Goal: Navigation & Orientation: Find specific page/section

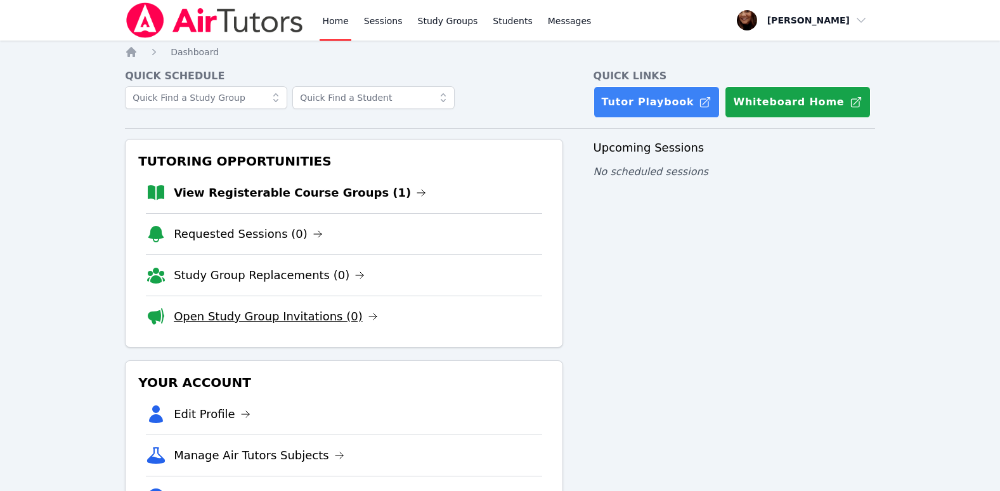
click at [316, 318] on link "Open Study Group Invitations (0)" at bounding box center [276, 317] width 204 height 18
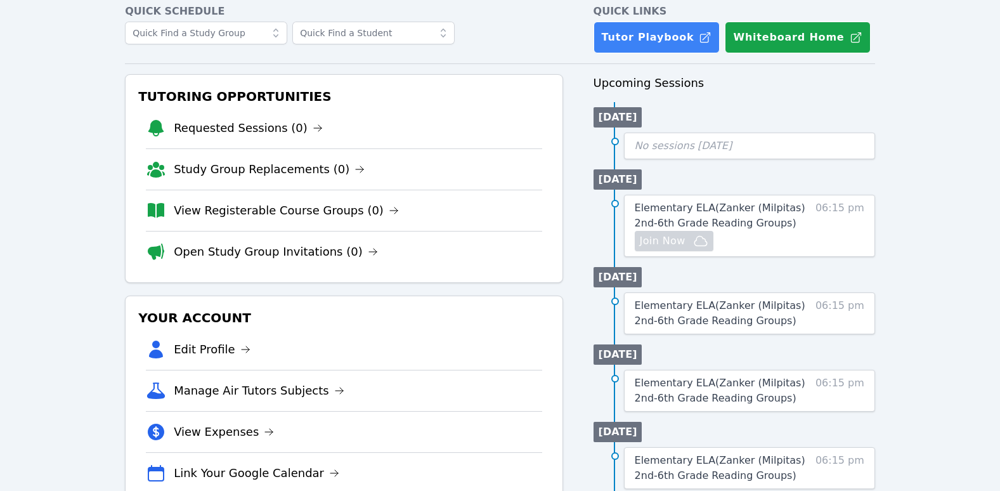
scroll to position [50, 0]
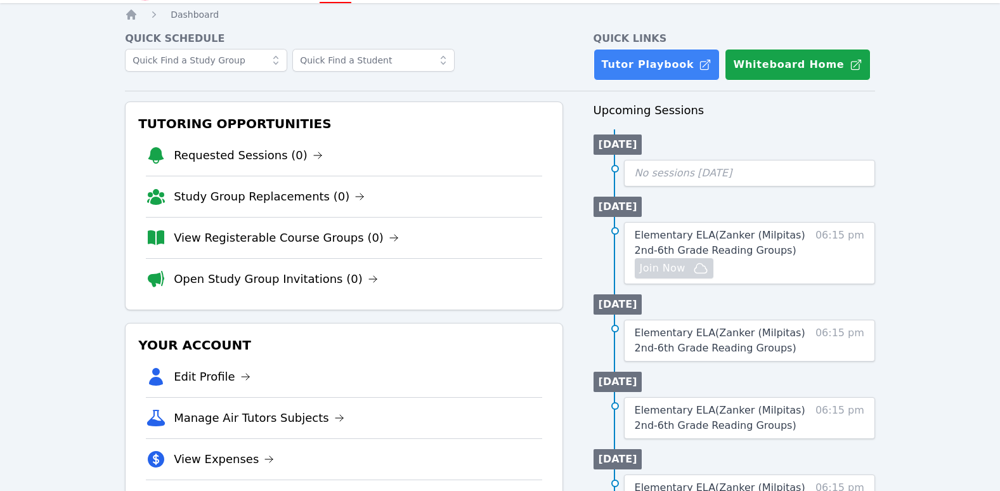
scroll to position [63, 0]
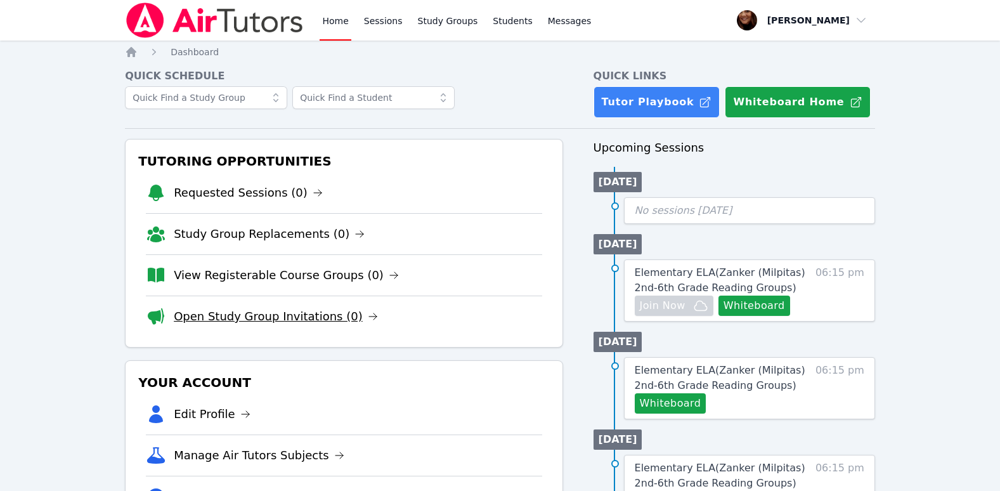
click at [369, 316] on icon at bounding box center [373, 316] width 8 height 6
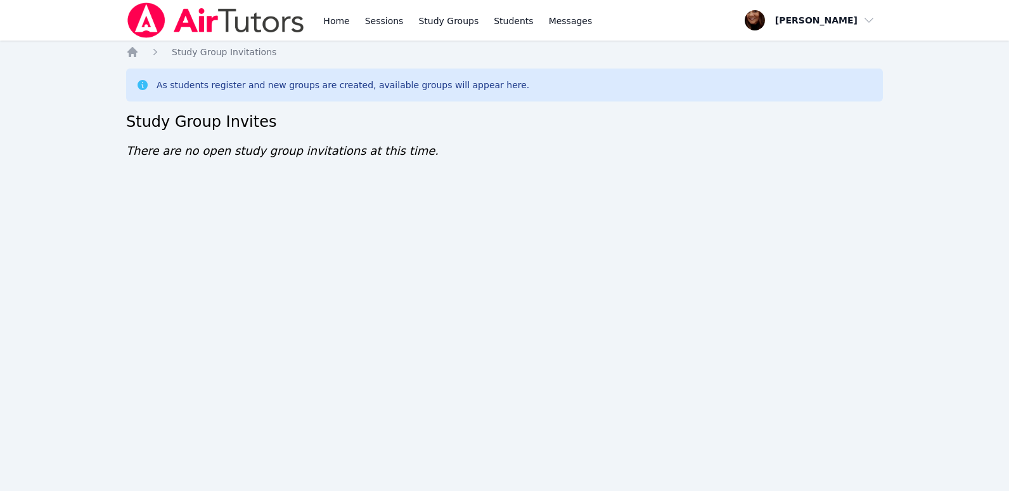
click at [947, 161] on div "Home Sessions Study Groups Students Messages Open user menu Kimberly Sibley Ope…" at bounding box center [504, 245] width 1009 height 491
click at [384, 211] on div "Home Sessions Study Groups Students Messages Open user menu [PERSON_NAME] Open …" at bounding box center [504, 245] width 1009 height 491
click at [341, 18] on link "Home" at bounding box center [336, 20] width 31 height 41
click at [347, 17] on link "Home" at bounding box center [336, 20] width 31 height 41
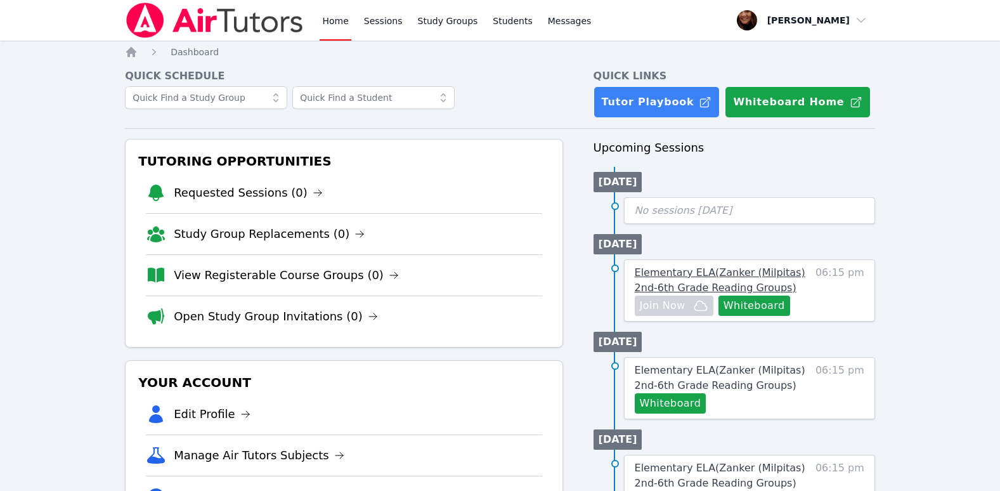
click at [767, 268] on span "Elementary ELA ( Zanker (Milpitas) 2nd-6th Grade Reading Groups )" at bounding box center [720, 279] width 171 height 27
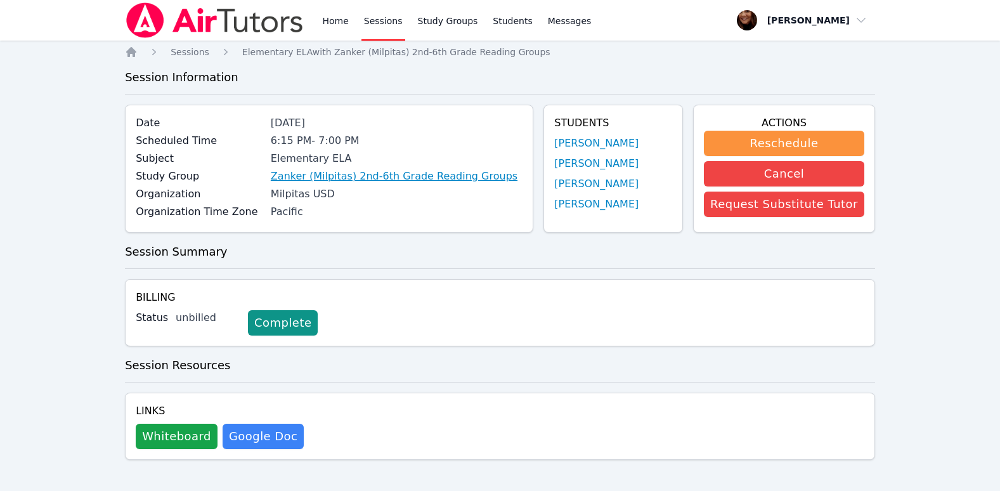
click at [328, 177] on link "Zanker (Milpitas) 2nd-6th Grade Reading Groups" at bounding box center [394, 176] width 247 height 15
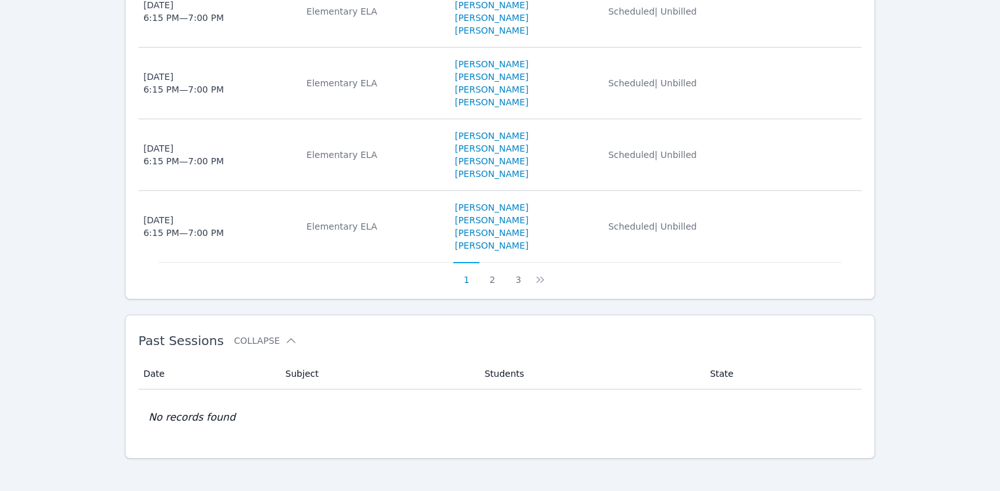
scroll to position [882, 0]
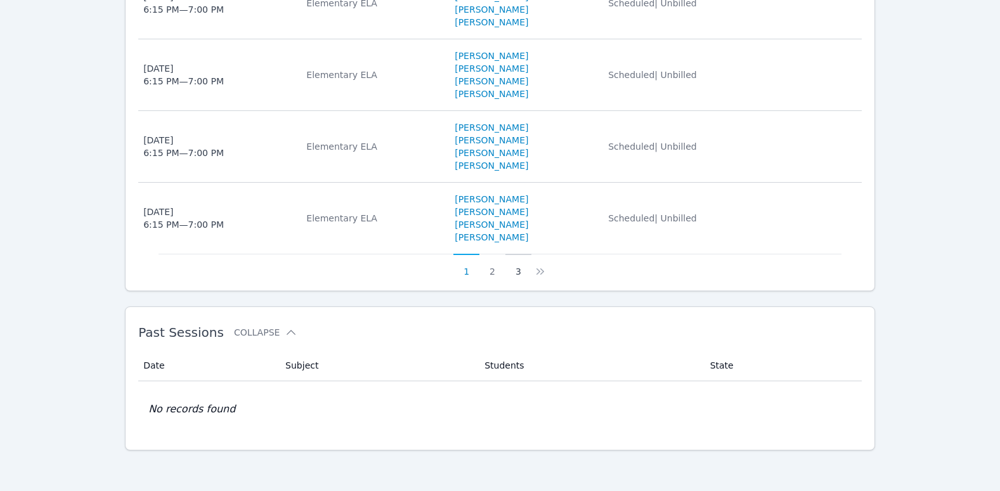
click at [519, 269] on button "3" at bounding box center [518, 266] width 26 height 24
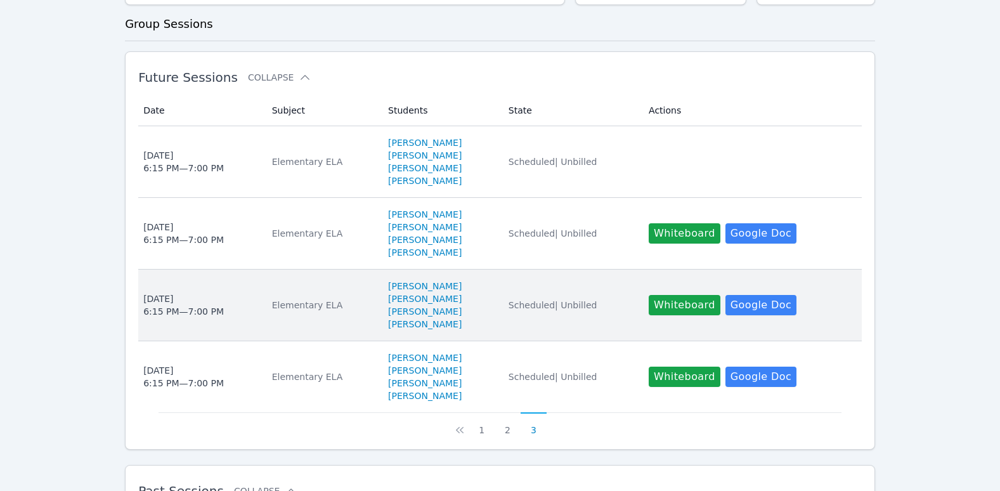
scroll to position [325, 0]
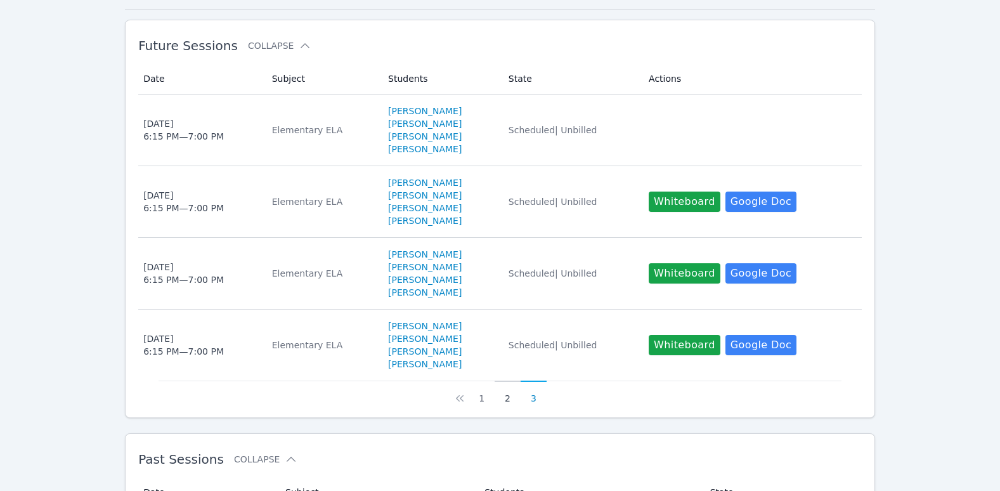
click at [507, 394] on button "2" at bounding box center [508, 392] width 26 height 24
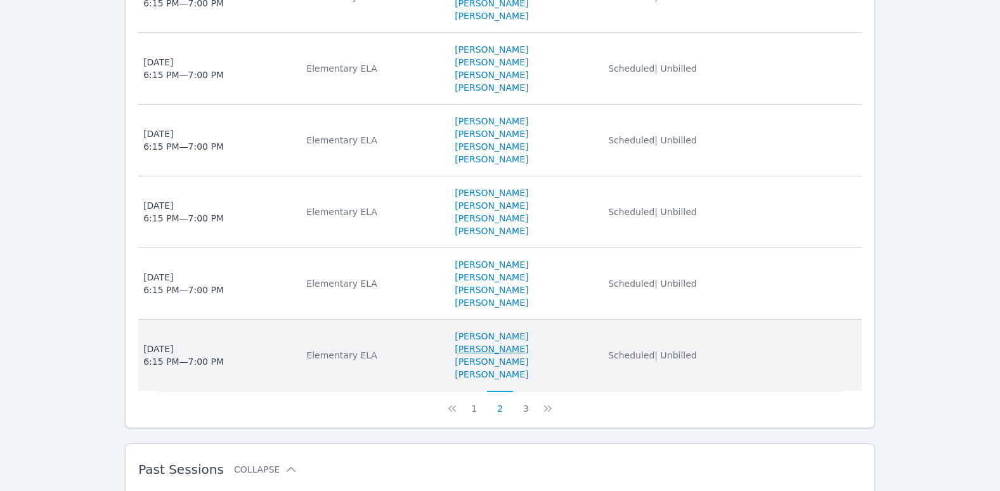
scroll to position [882, 0]
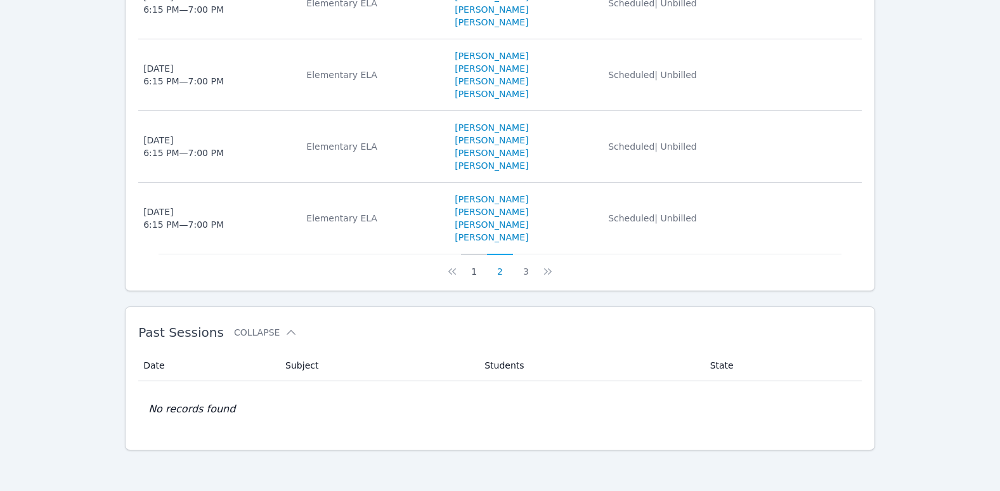
click at [476, 269] on button "1" at bounding box center [474, 266] width 26 height 24
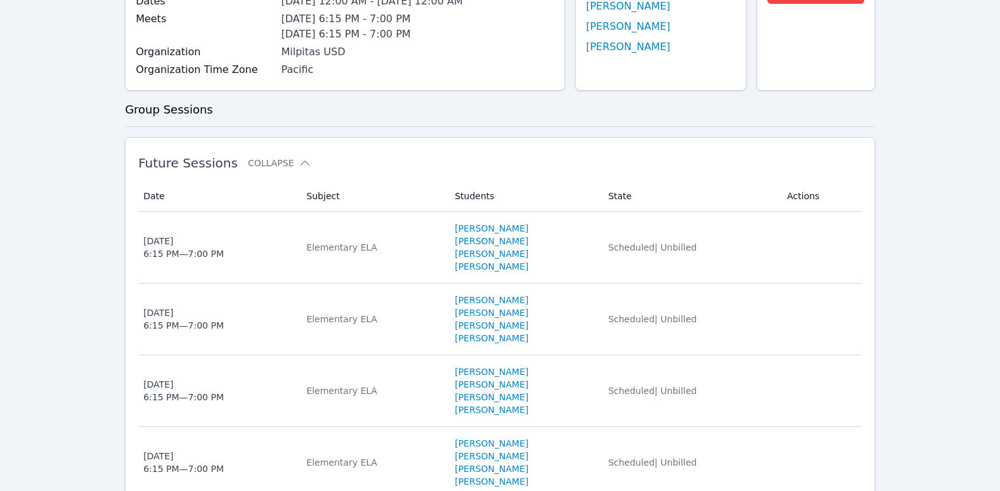
scroll to position [185, 0]
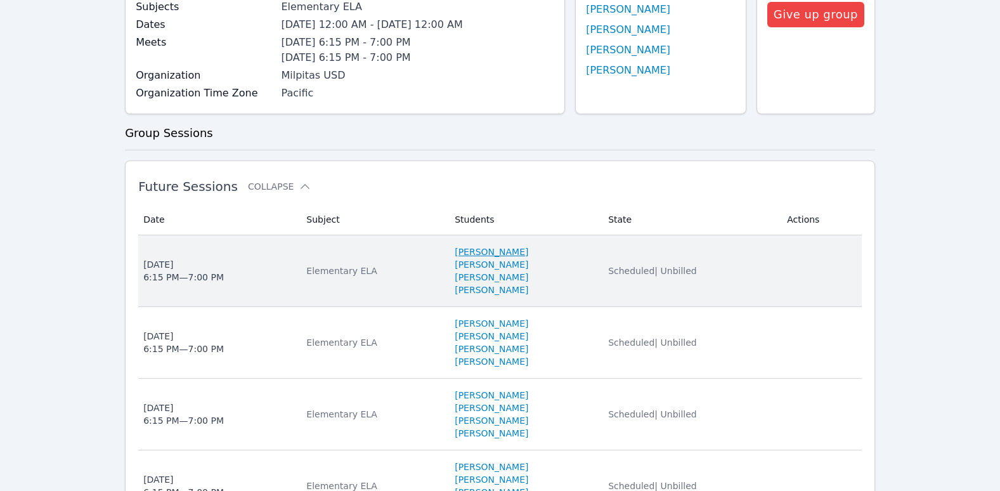
click at [478, 248] on link "Carson Wong" at bounding box center [492, 251] width 74 height 13
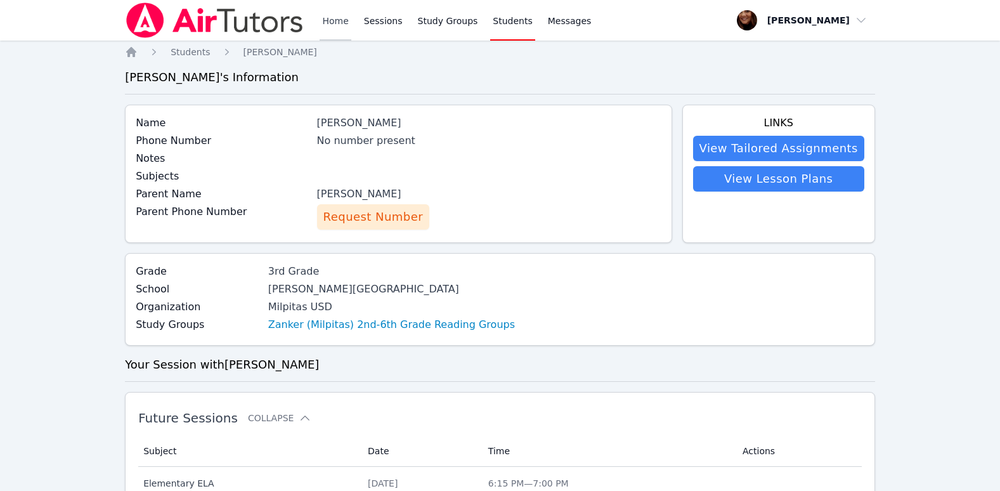
click at [326, 15] on link "Home" at bounding box center [335, 20] width 31 height 41
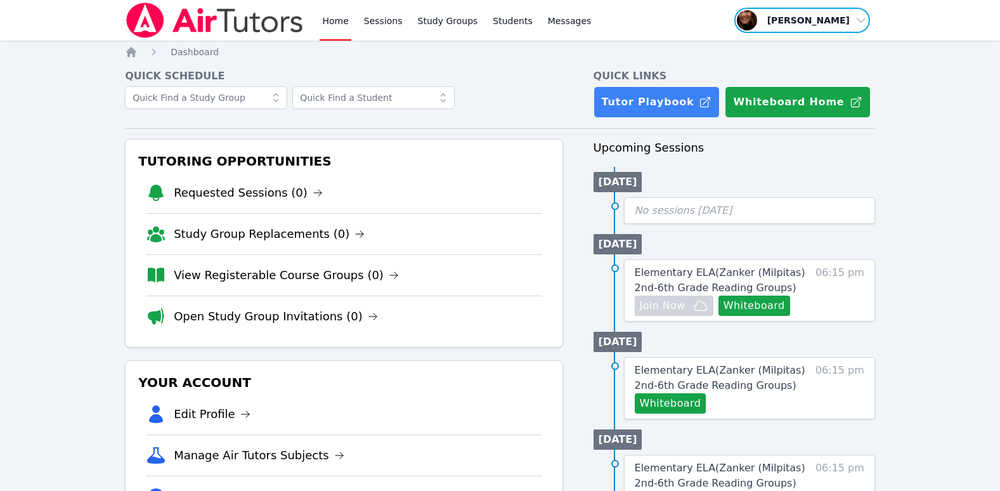
click at [859, 15] on span "button" at bounding box center [802, 20] width 138 height 28
click at [775, 46] on link "Profile" at bounding box center [807, 49] width 122 height 23
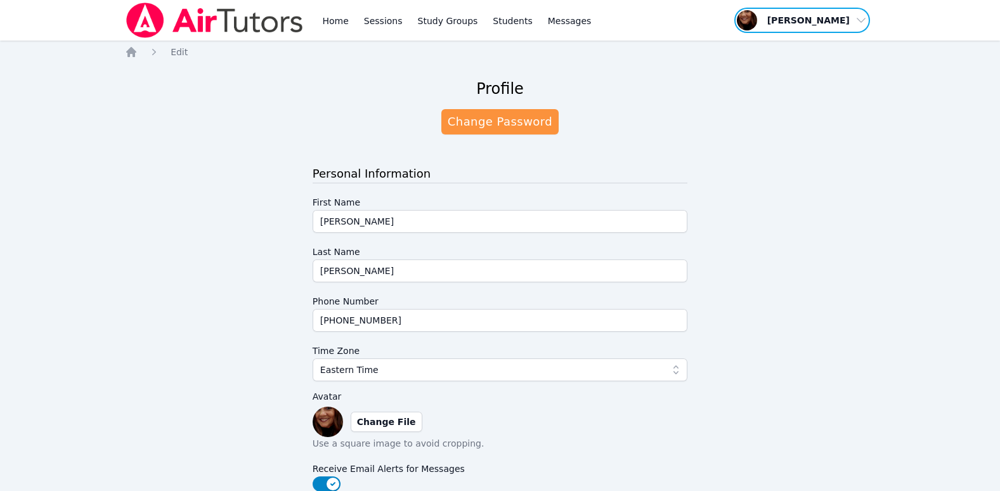
click at [835, 16] on span "button" at bounding box center [802, 20] width 138 height 28
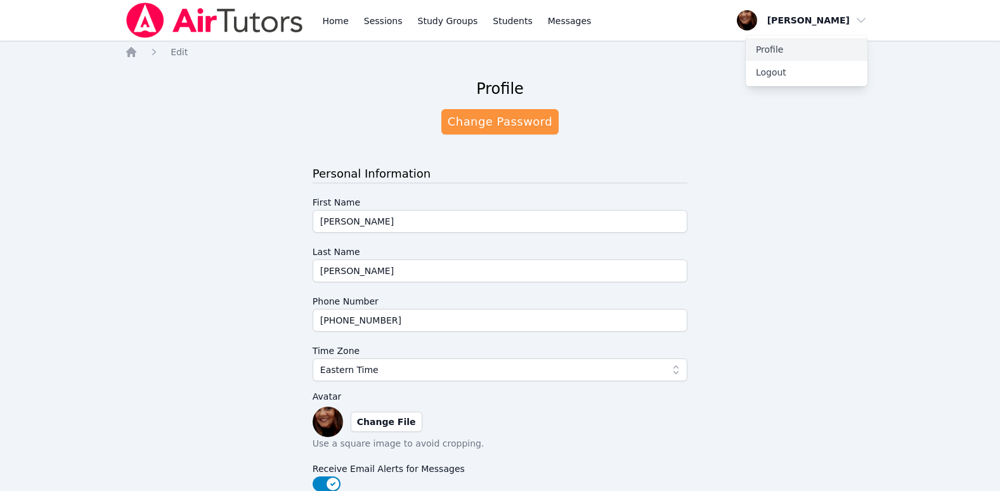
click at [774, 49] on link "Profile" at bounding box center [807, 49] width 122 height 23
click at [325, 23] on link "Home" at bounding box center [335, 20] width 31 height 41
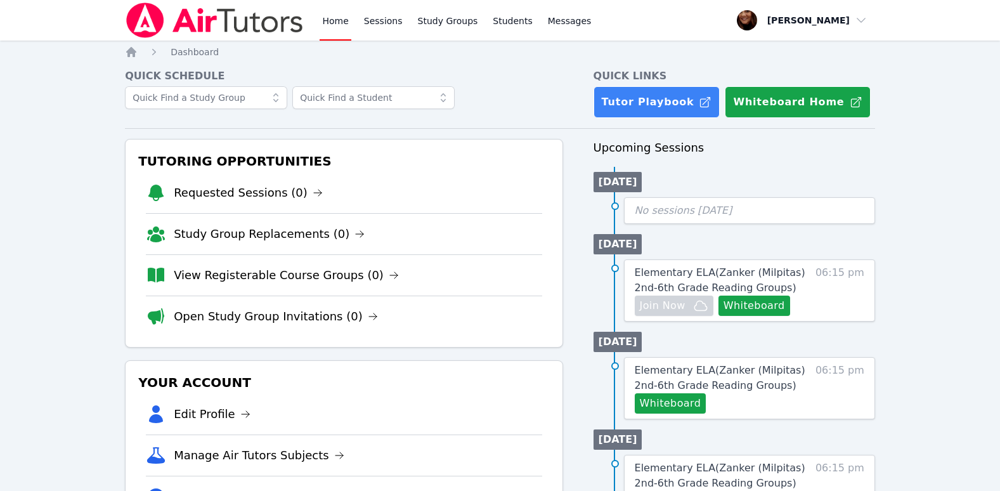
scroll to position [63, 0]
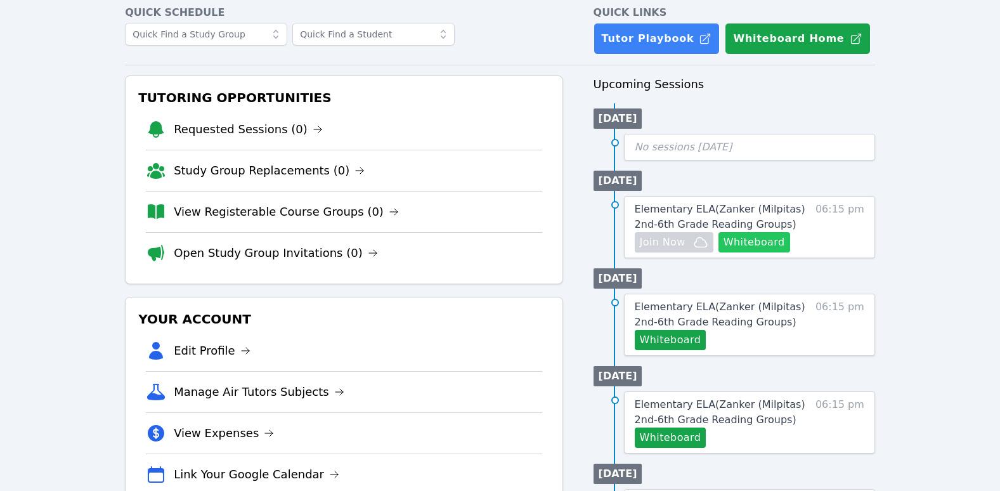
click at [757, 240] on button "Whiteboard" at bounding box center [754, 242] width 72 height 20
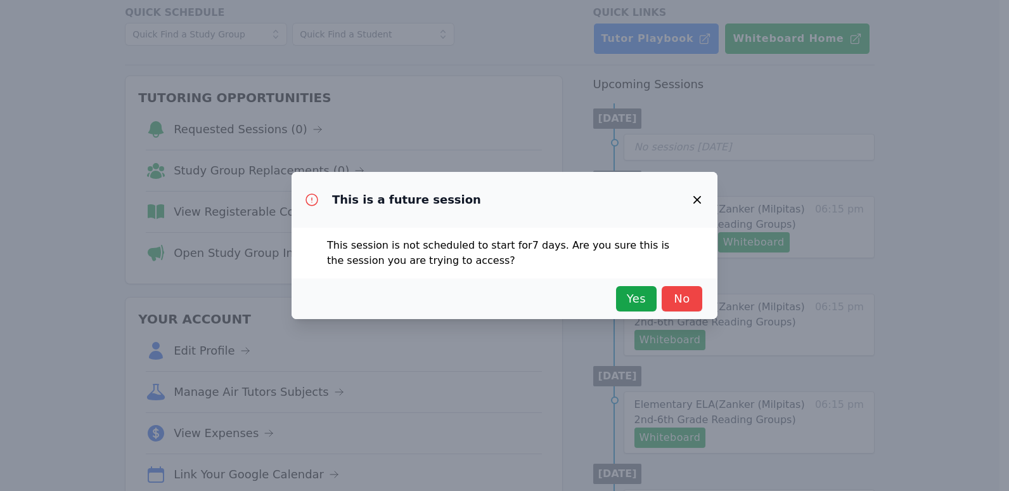
click at [703, 196] on icon "button" at bounding box center [697, 199] width 15 height 15
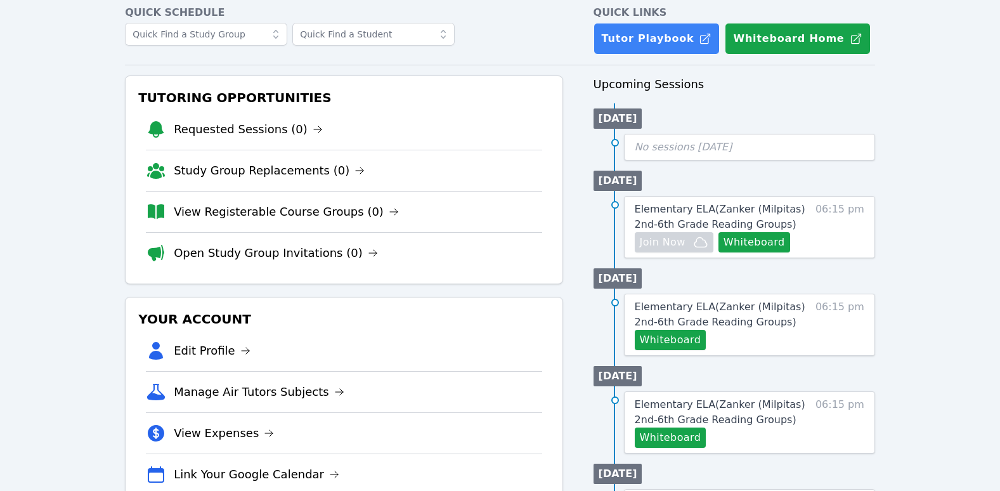
click at [906, 280] on div "Home Sessions Study Groups Students Messages Open user menu Kimberly Sibley Ope…" at bounding box center [500, 481] width 1000 height 1089
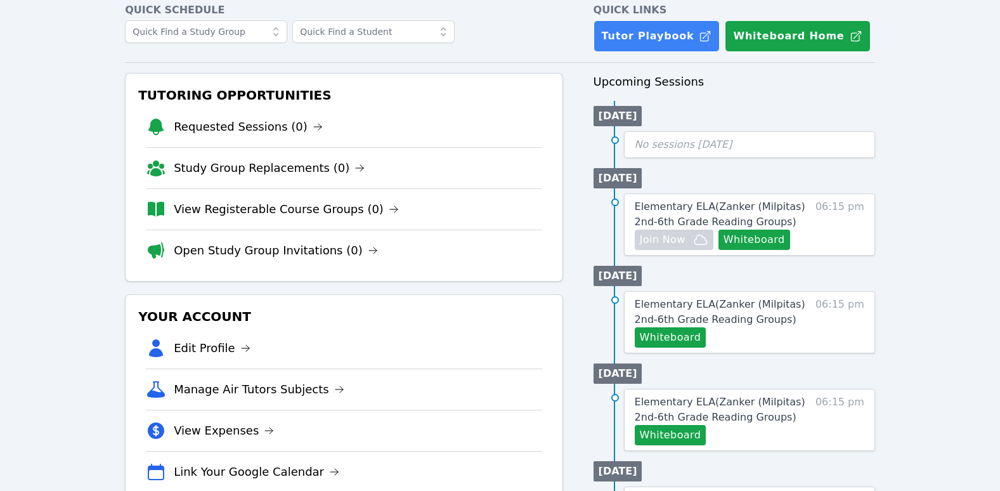
scroll to position [0, 0]
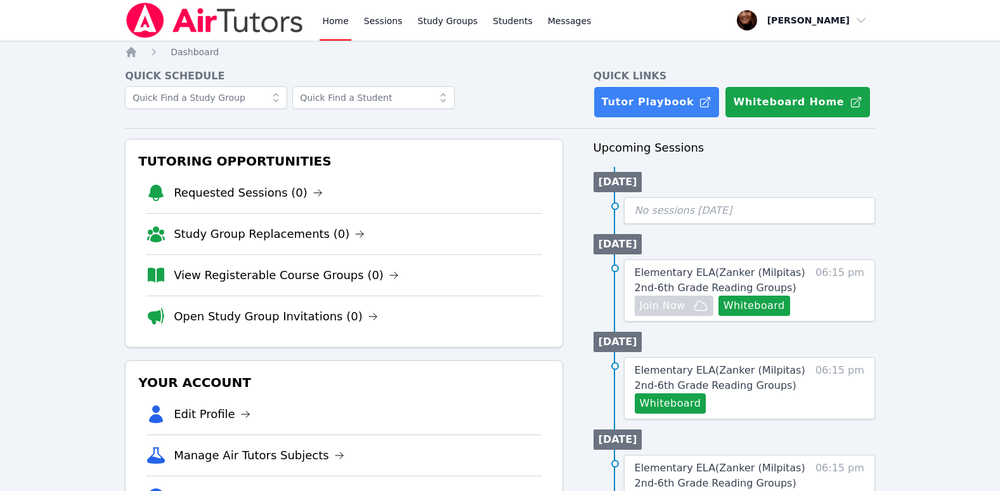
drag, startPoint x: 906, startPoint y: 280, endPoint x: 908, endPoint y: 290, distance: 10.3
